Goal: Task Accomplishment & Management: Complete application form

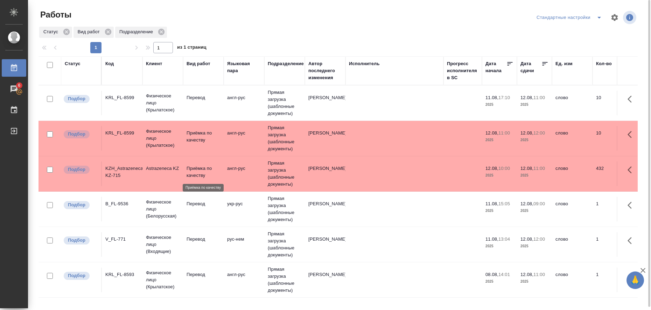
click at [204, 174] on p "Приёмка по качеству" at bounding box center [204, 172] width 34 height 14
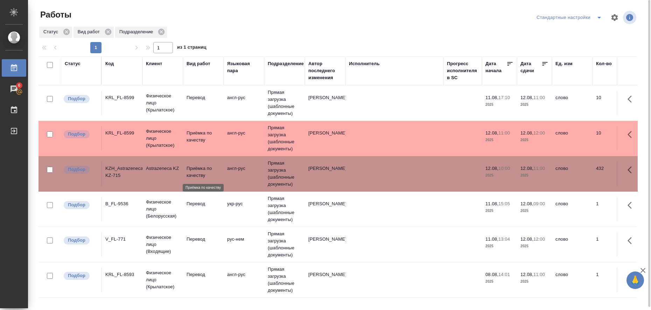
click at [204, 174] on p "Приёмка по качеству" at bounding box center [204, 172] width 34 height 14
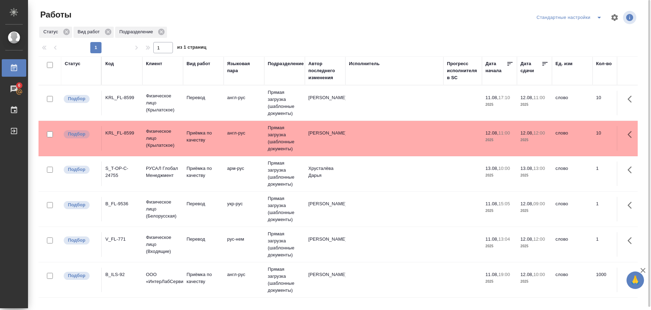
drag, startPoint x: 229, startPoint y: 182, endPoint x: 557, endPoint y: 120, distance: 333.1
click at [608, 17] on div "Работы Стандартные настройки Статус Вид работ Подразделение 1 1 из 1 страниц Ст…" at bounding box center [341, 156] width 613 height 312
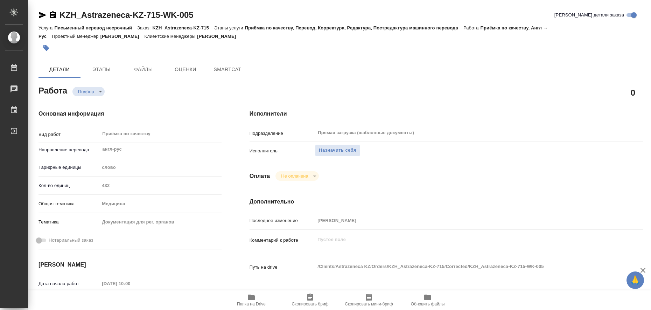
type textarea "x"
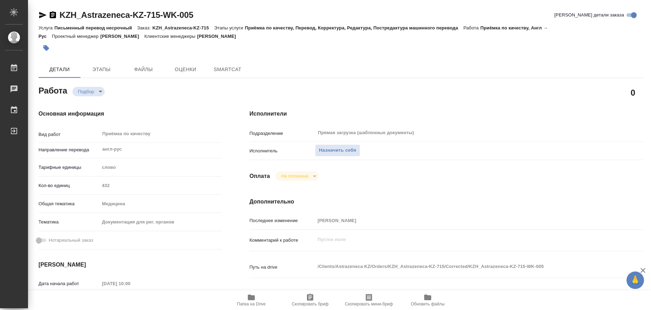
type textarea "x"
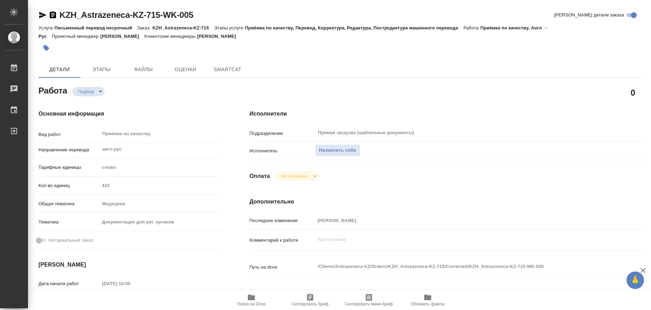
type textarea "x"
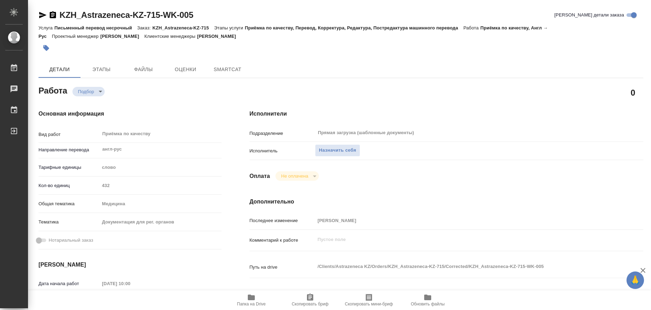
type textarea "x"
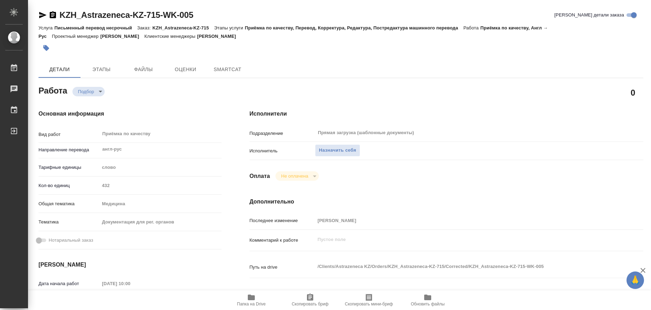
type textarea "x"
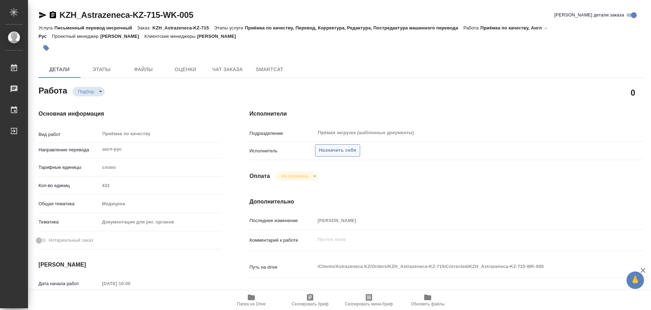
type textarea "x"
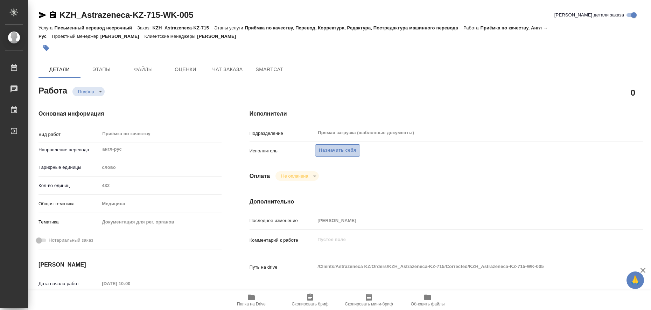
click at [319, 151] on span "Назначить себя" at bounding box center [337, 150] width 37 height 8
type textarea "x"
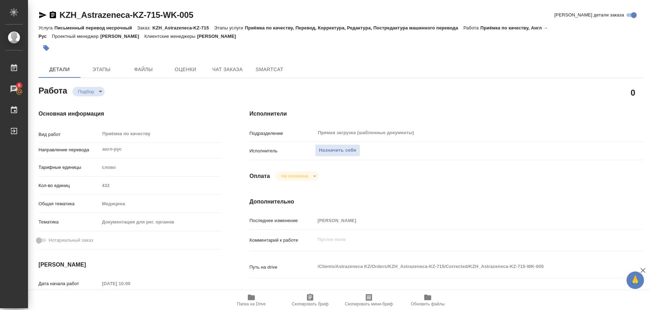
type textarea "x"
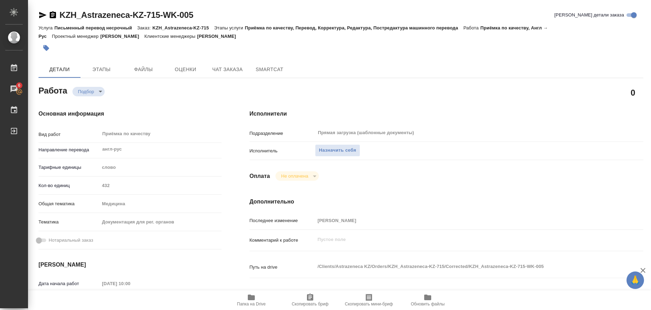
type textarea "x"
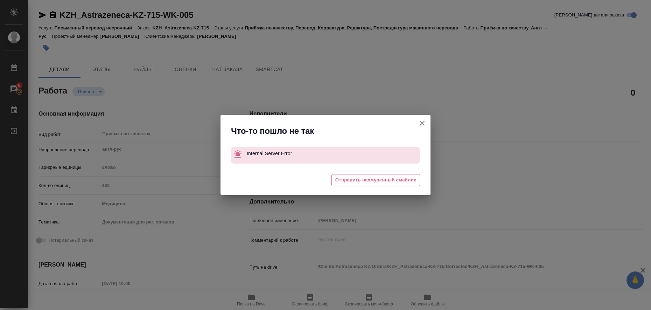
click at [421, 122] on icon "button" at bounding box center [422, 123] width 5 height 5
type textarea "x"
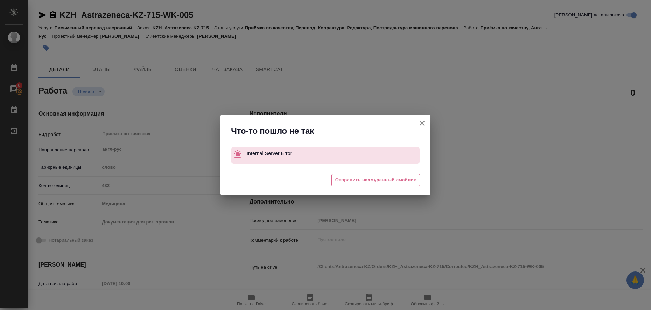
type textarea "x"
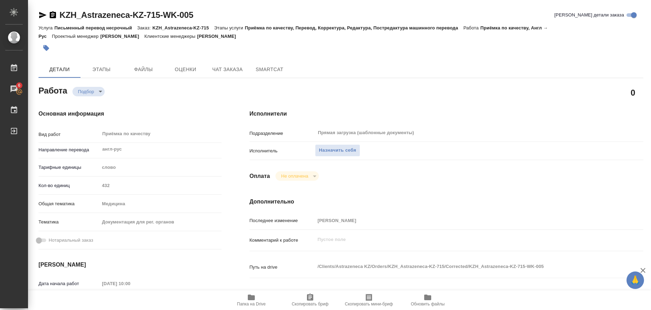
type textarea "x"
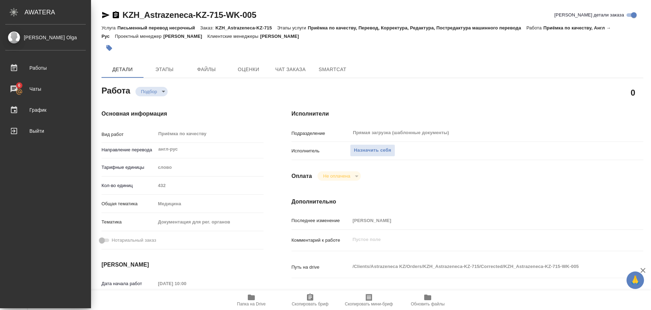
type textarea "x"
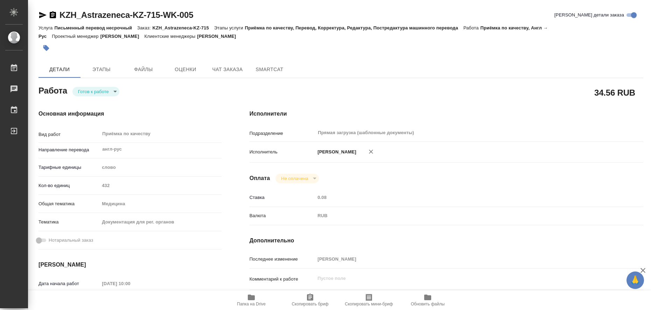
type textarea "x"
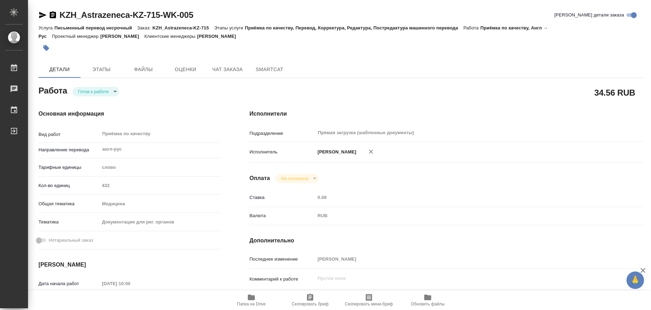
type textarea "x"
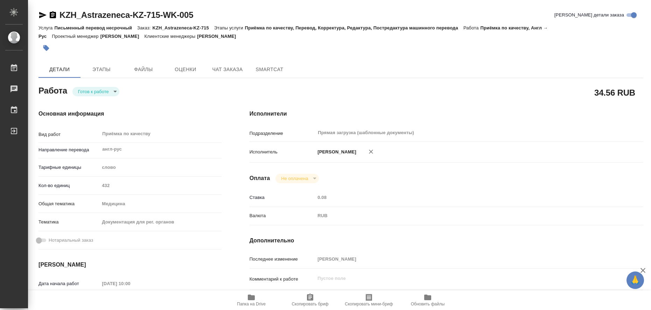
type textarea "x"
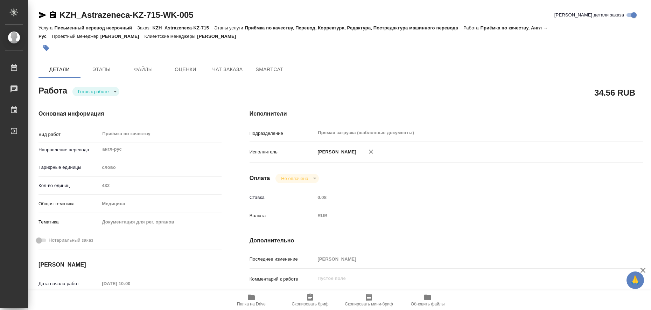
type textarea "x"
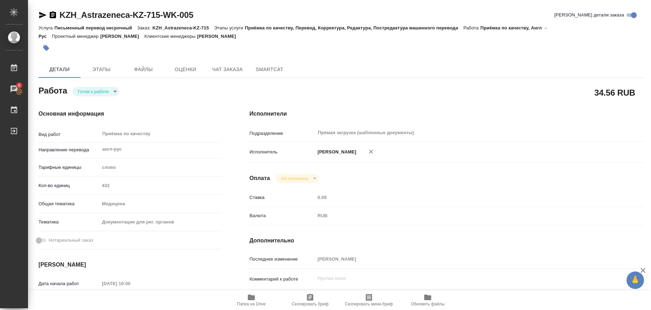
type textarea "x"
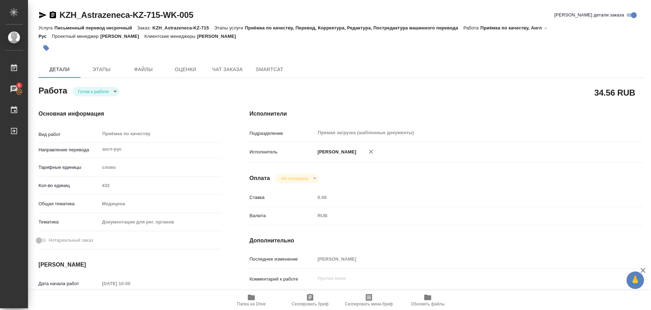
type textarea "x"
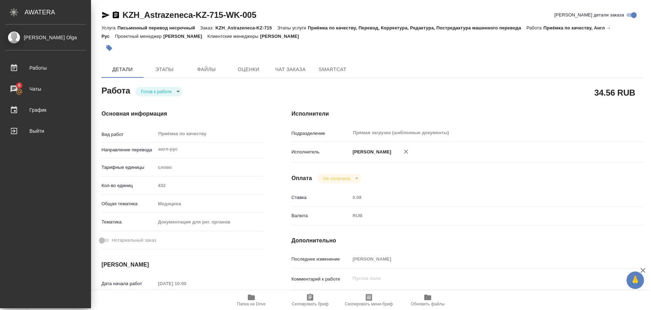
type textarea "x"
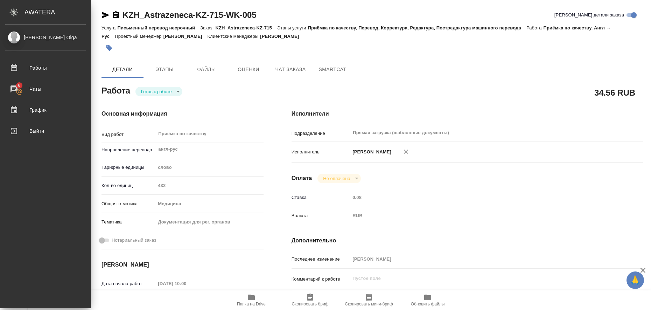
type textarea "x"
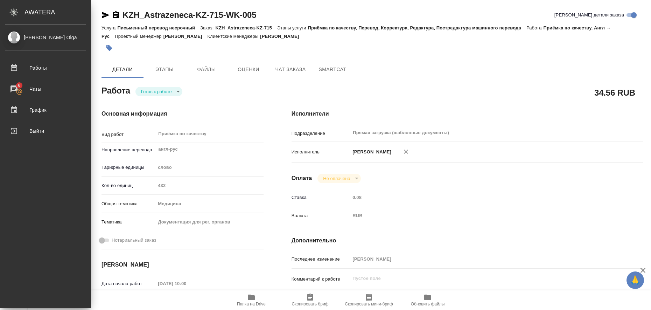
type textarea "x"
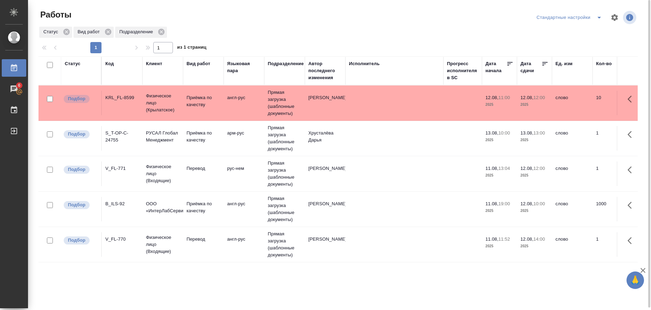
click at [555, 2] on div "Работы Стандартные настройки Статус Вид работ Подразделение 1 1 из 1 страниц Ст…" at bounding box center [341, 156] width 613 height 312
